Goal: Task Accomplishment & Management: Complete application form

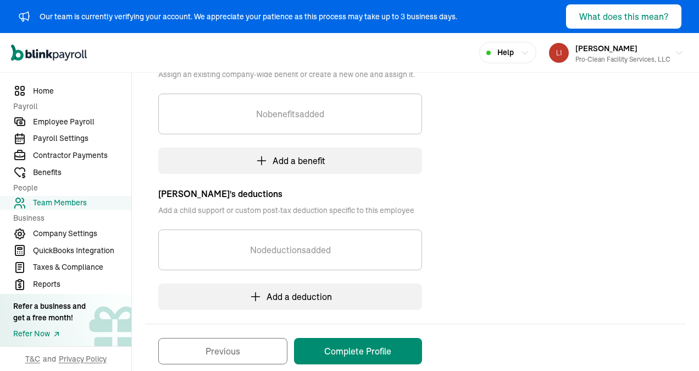
scroll to position [284, 0]
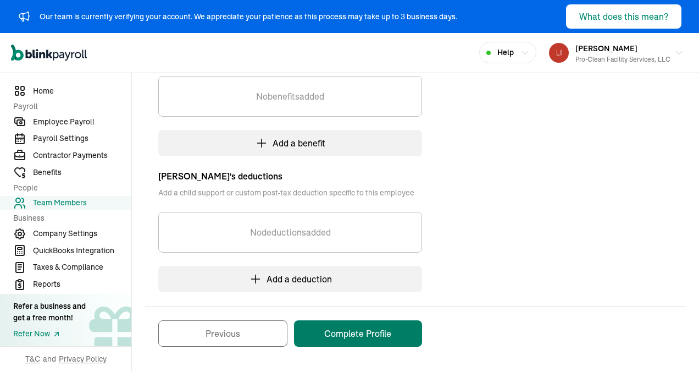
click at [358, 334] on button "Complete Profile" at bounding box center [358, 333] width 128 height 26
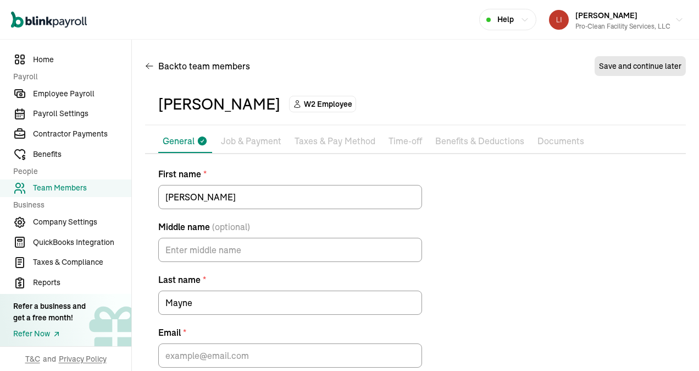
scroll to position [56, 0]
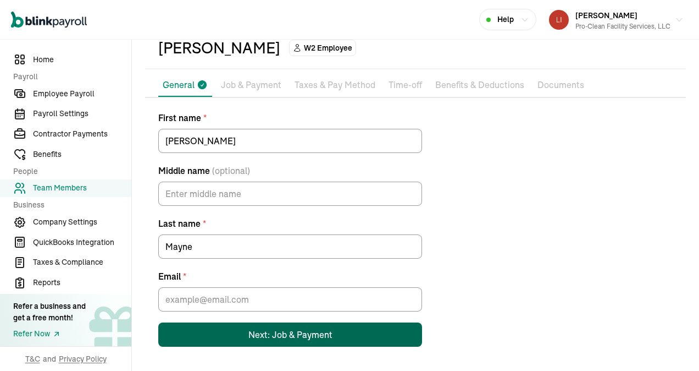
click at [274, 331] on div "Next: Job & Payment" at bounding box center [290, 334] width 84 height 13
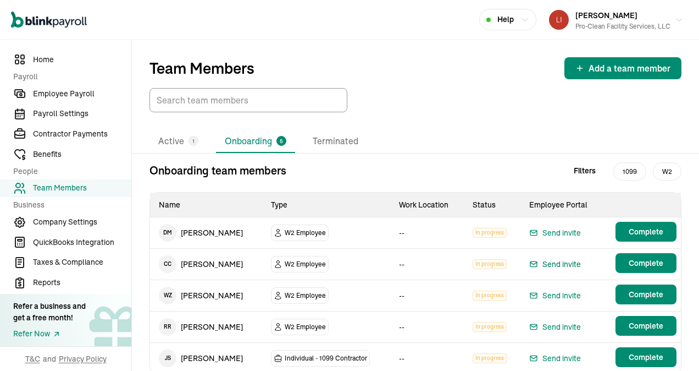
click at [552, 263] on div "Send invite" at bounding box center [555, 263] width 52 height 13
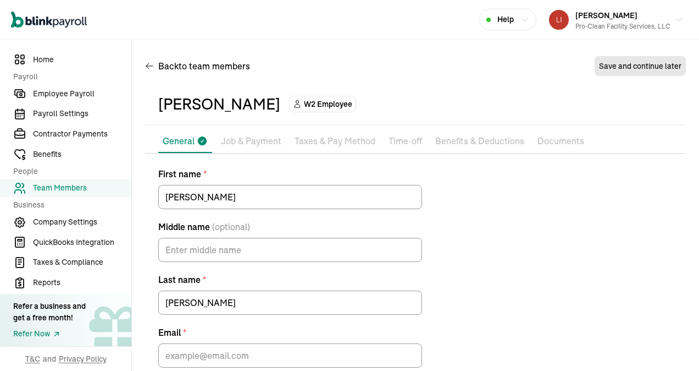
scroll to position [56, 0]
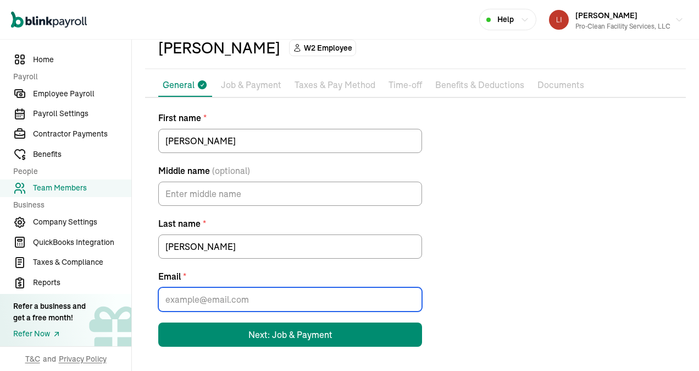
click at [258, 302] on input "Email *" at bounding box center [290, 299] width 264 height 24
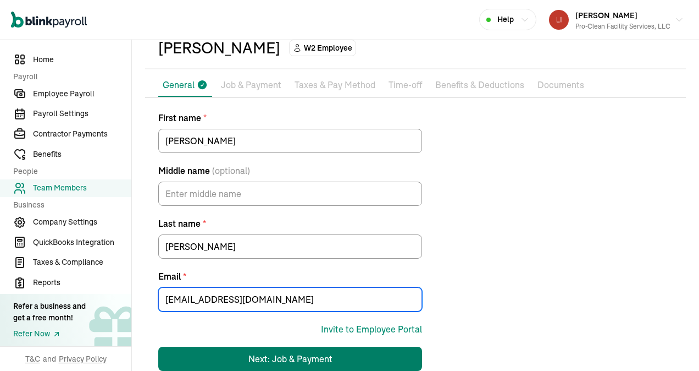
type input "[EMAIL_ADDRESS][DOMAIN_NAME]"
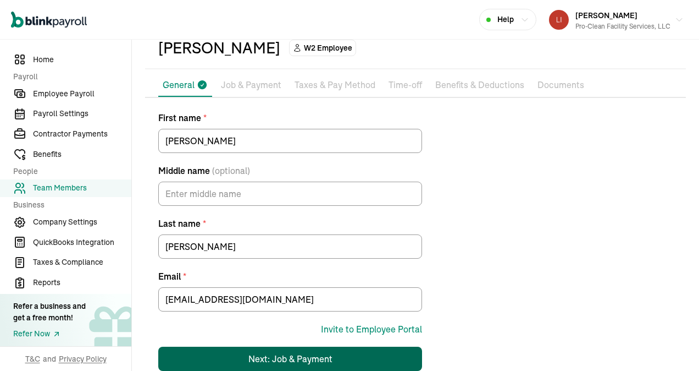
click at [274, 356] on div "Next: Job & Payment" at bounding box center [290, 358] width 84 height 13
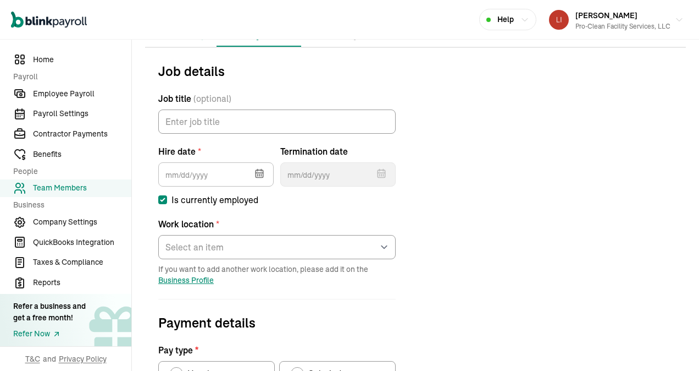
scroll to position [130, 0]
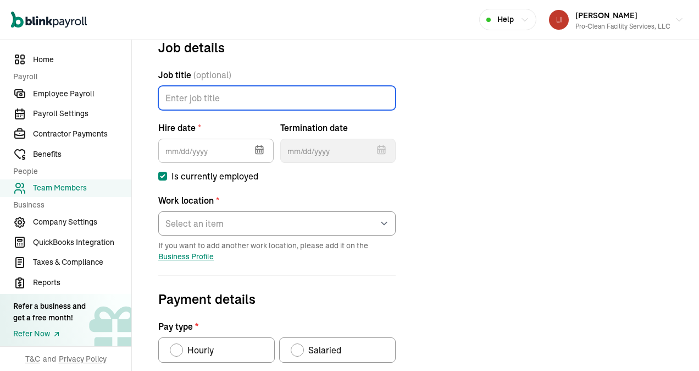
click at [189, 98] on input "Job title (optional)" at bounding box center [276, 98] width 237 height 24
type input "Laborer"
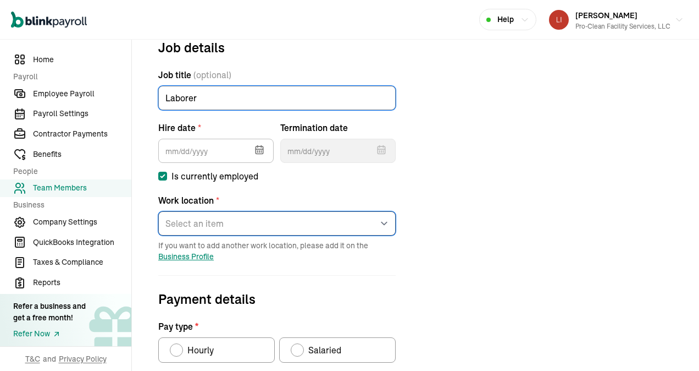
click at [383, 225] on select "Select an item [GEOGRAPHIC_DATA] [PERSON_NAME]'s home address Works from home" at bounding box center [276, 223] width 237 height 24
select select "[STREET_ADDRESS]"
click at [158, 211] on select "Select an item [GEOGRAPHIC_DATA] [PERSON_NAME]'s home address Works from home" at bounding box center [276, 223] width 237 height 24
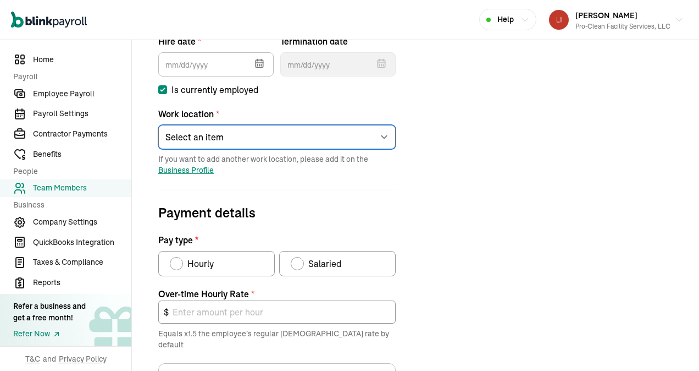
scroll to position [240, 0]
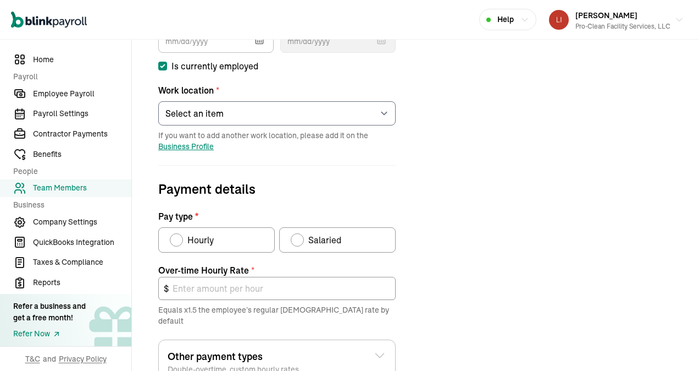
drag, startPoint x: 176, startPoint y: 240, endPoint x: 180, endPoint y: 246, distance: 7.2
click at [176, 241] on div "Pay type" at bounding box center [176, 239] width 9 height 9
click at [176, 241] on input "Hourly" at bounding box center [173, 237] width 9 height 9
radio input "true"
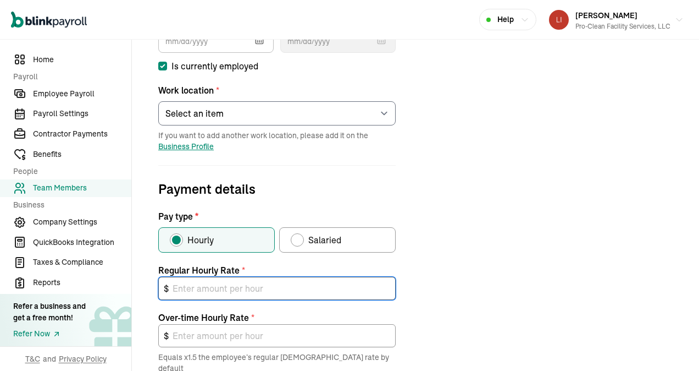
click at [193, 290] on input "text" at bounding box center [276, 288] width 237 height 23
type input "1"
type input "1.50"
type input "15"
type input "22.50"
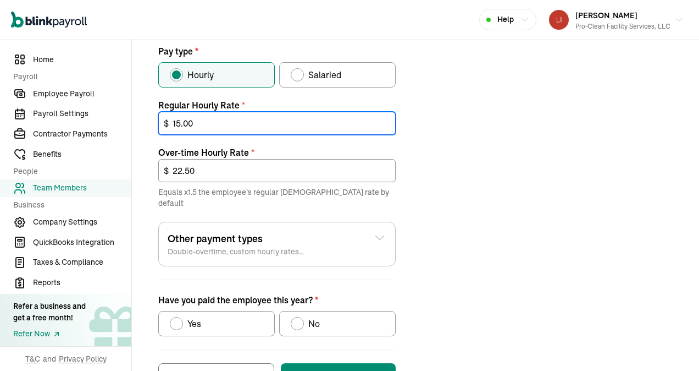
scroll to position [437, 0]
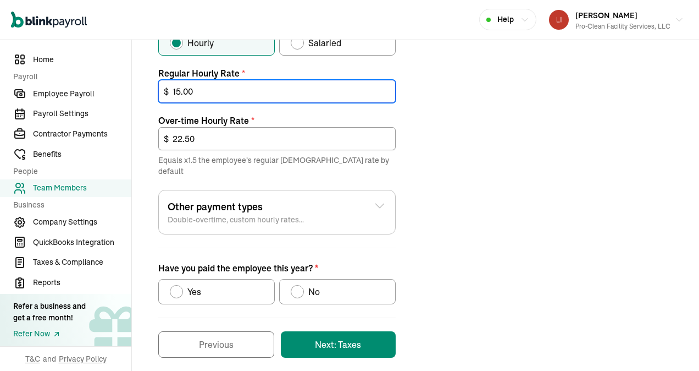
type input "15.00"
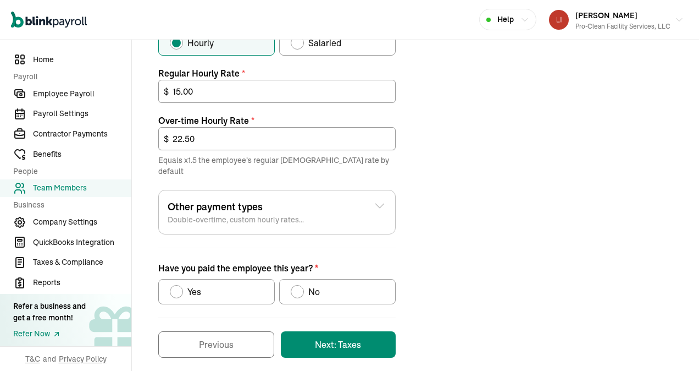
click at [178, 287] on div "Have you paid the employee this year?" at bounding box center [176, 291] width 9 height 9
click at [178, 284] on input "Yes" at bounding box center [173, 288] width 9 height 9
radio input "true"
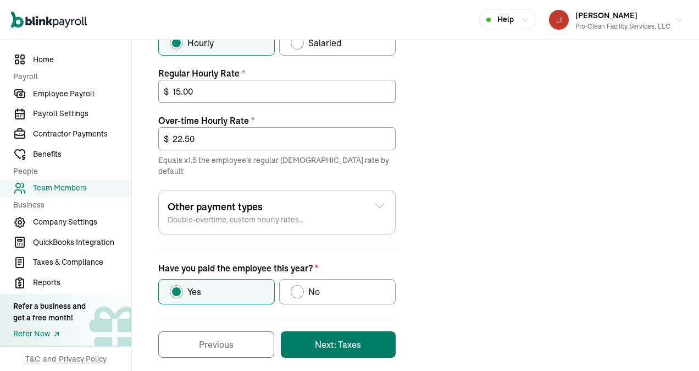
click at [333, 335] on button "Next: Taxes" at bounding box center [338, 344] width 115 height 26
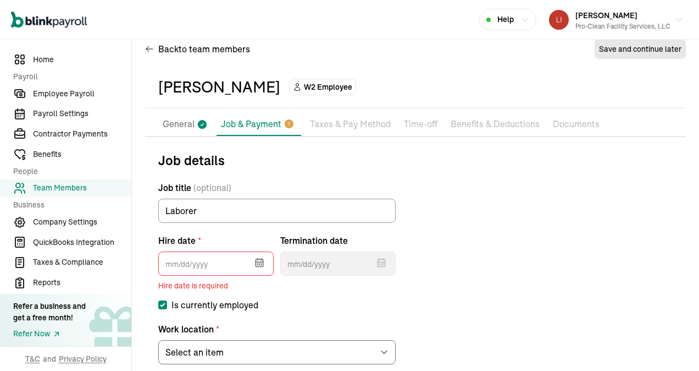
scroll to position [13, 0]
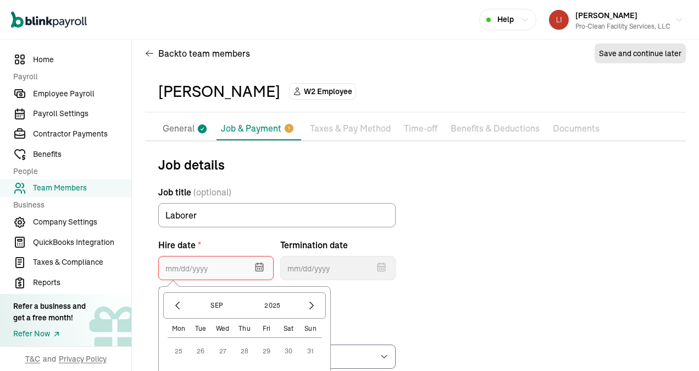
click at [178, 266] on input "text" at bounding box center [215, 268] width 115 height 24
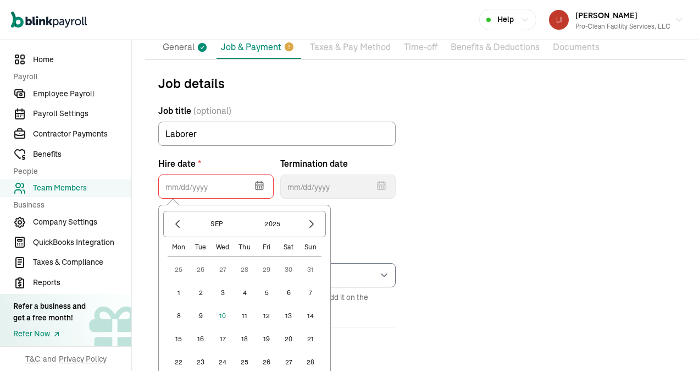
scroll to position [130, 0]
